Goal: Task Accomplishment & Management: Complete application form

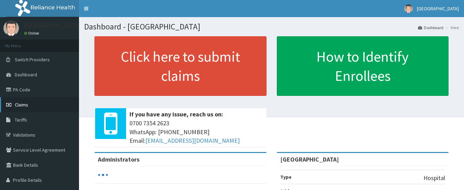
click at [23, 106] on span "Claims" at bounding box center [21, 105] width 13 height 6
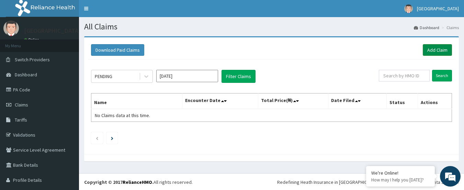
click at [438, 51] on link "Add Claim" at bounding box center [436, 50] width 29 height 12
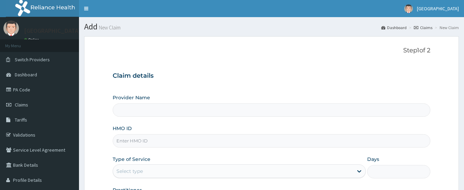
drag, startPoint x: 172, startPoint y: 144, endPoint x: 174, endPoint y: 147, distance: 3.7
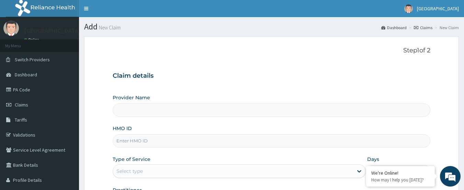
paste input "OSP/10027/A"
type input "OSP/10027/A"
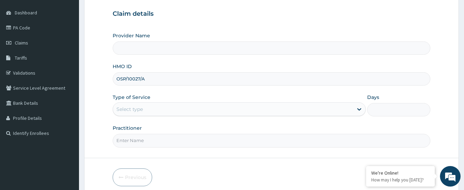
scroll to position [92, 0]
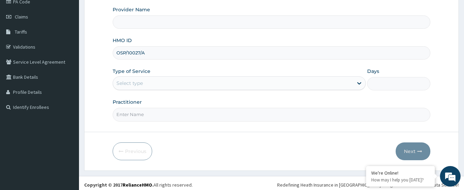
type input "[GEOGRAPHIC_DATA]"
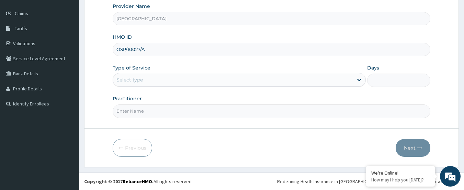
type input "OSP/10027/A"
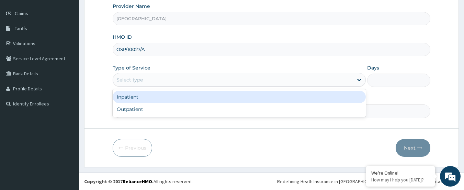
click at [195, 83] on div "Select type" at bounding box center [233, 79] width 240 height 11
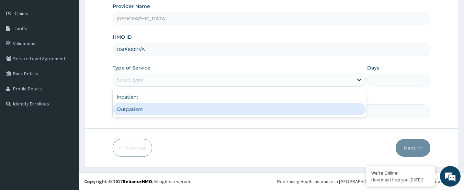
click at [184, 110] on div "Outpatient" at bounding box center [239, 109] width 253 height 12
type input "1"
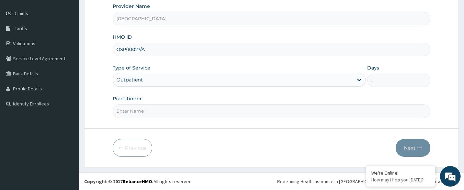
click at [184, 110] on input "Practitioner" at bounding box center [272, 111] width 318 height 13
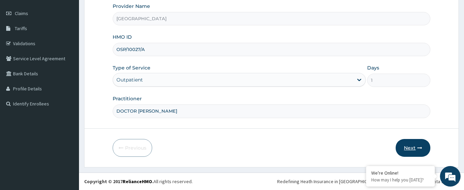
type input "DOCTOR AHMED"
click at [408, 149] on button "Next" at bounding box center [412, 148] width 35 height 18
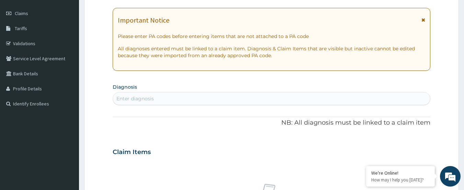
scroll to position [0, 0]
